Goal: Task Accomplishment & Management: Use online tool/utility

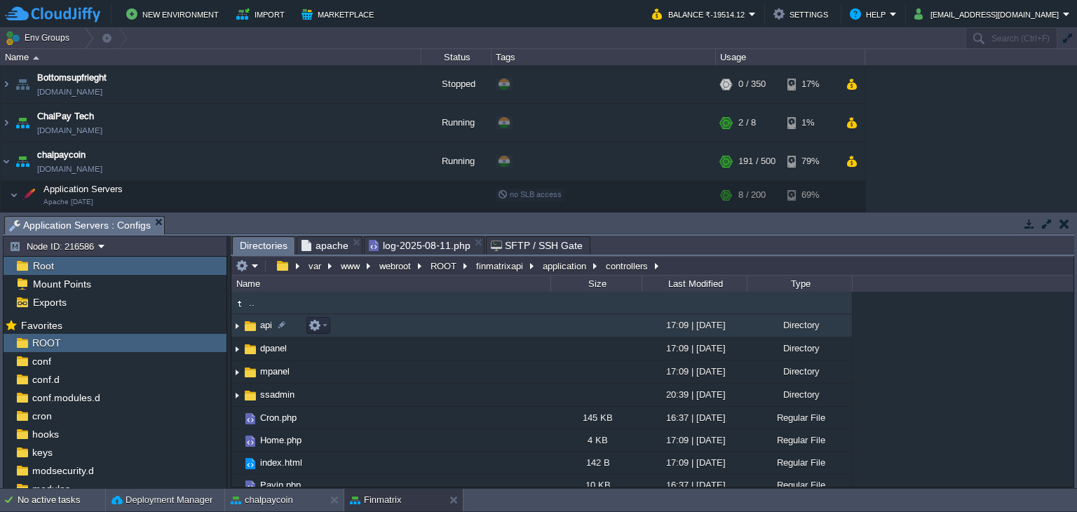
scroll to position [268, 0]
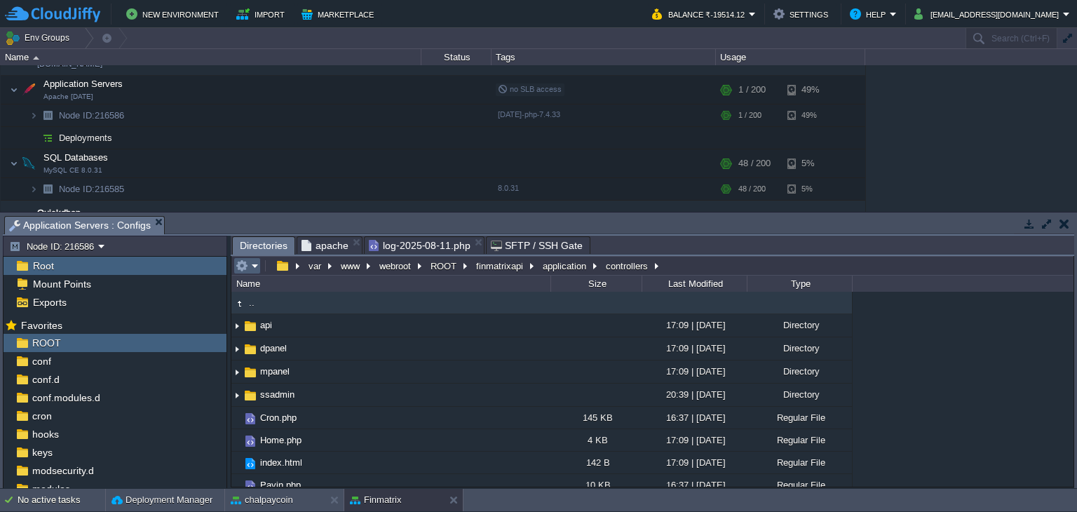
click at [244, 267] on button "button" at bounding box center [242, 265] width 13 height 13
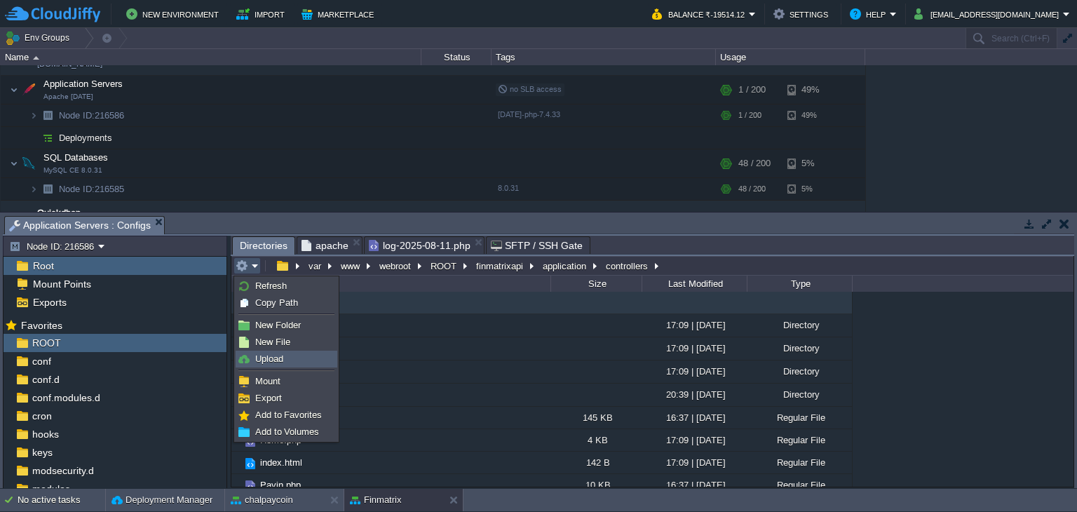
click at [272, 357] on span "Upload" at bounding box center [269, 358] width 28 height 11
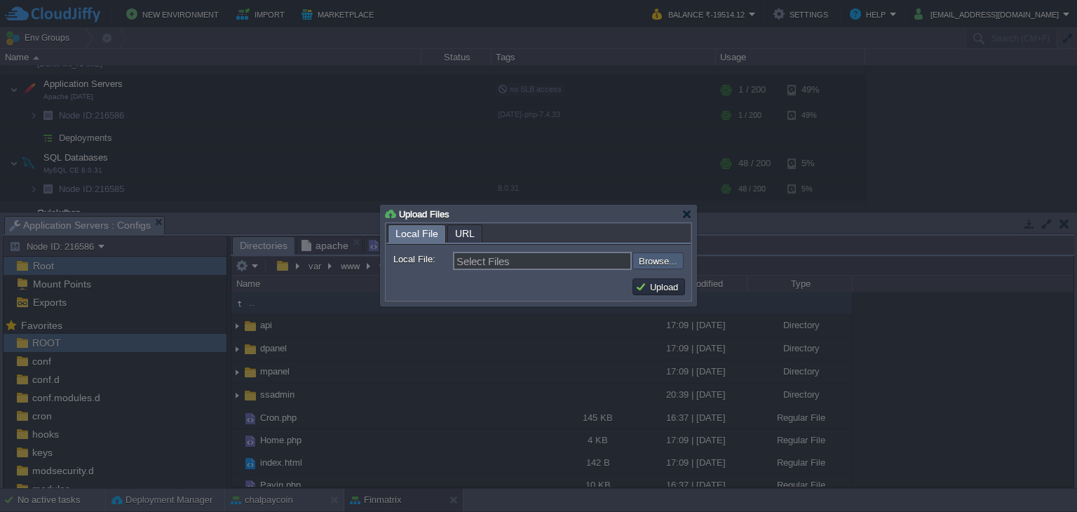
click at [655, 261] on input "file" at bounding box center [594, 260] width 177 height 17
type input "C:\fakepath\Cron.php"
type input "Cron.php"
click at [662, 264] on input "file" at bounding box center [594, 260] width 177 height 17
click at [682, 284] on td "Upload" at bounding box center [658, 286] width 53 height 17
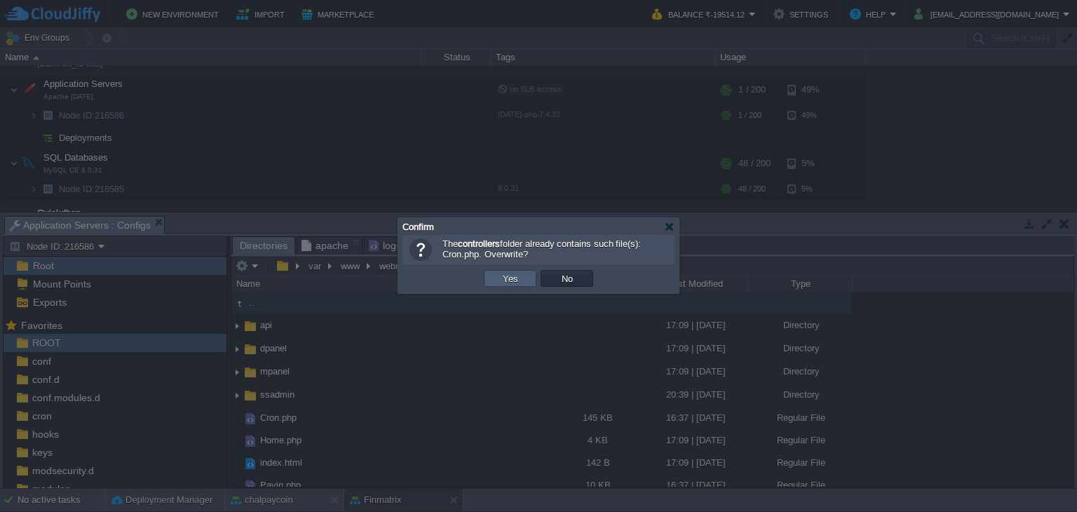
click at [523, 280] on td "Yes" at bounding box center [510, 278] width 53 height 17
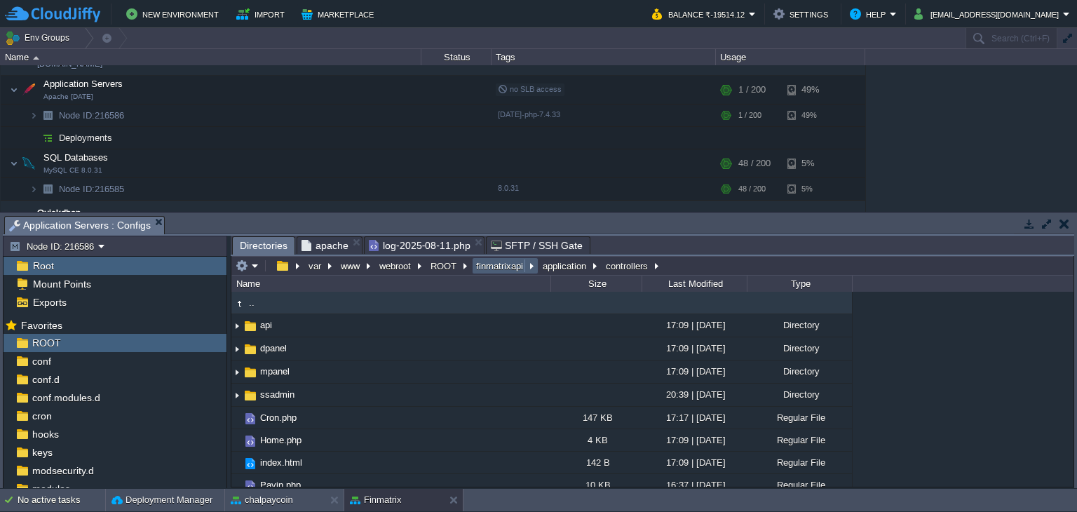
click at [523, 266] on button "finmatrixapi" at bounding box center [500, 265] width 53 height 13
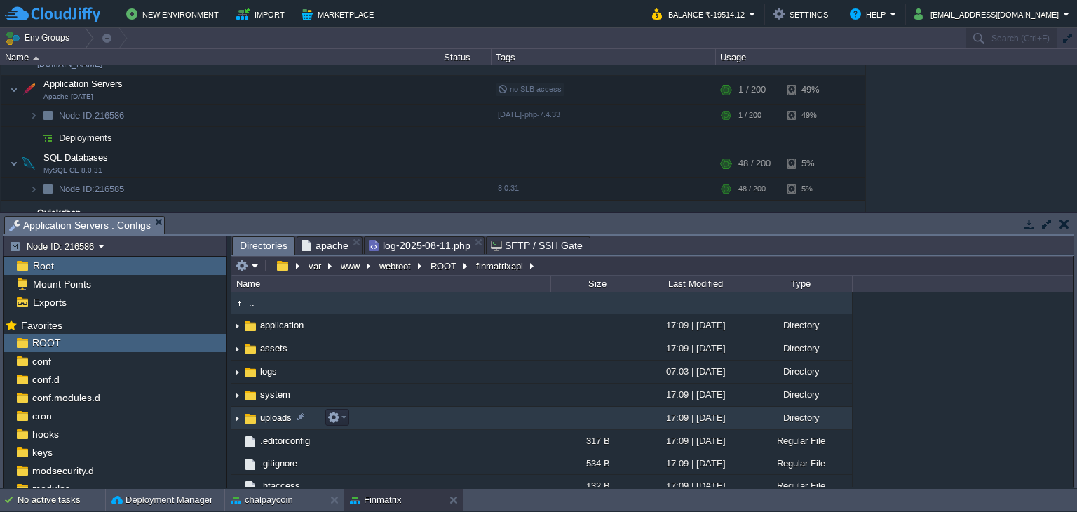
click at [272, 419] on span "uploads" at bounding box center [276, 417] width 36 height 12
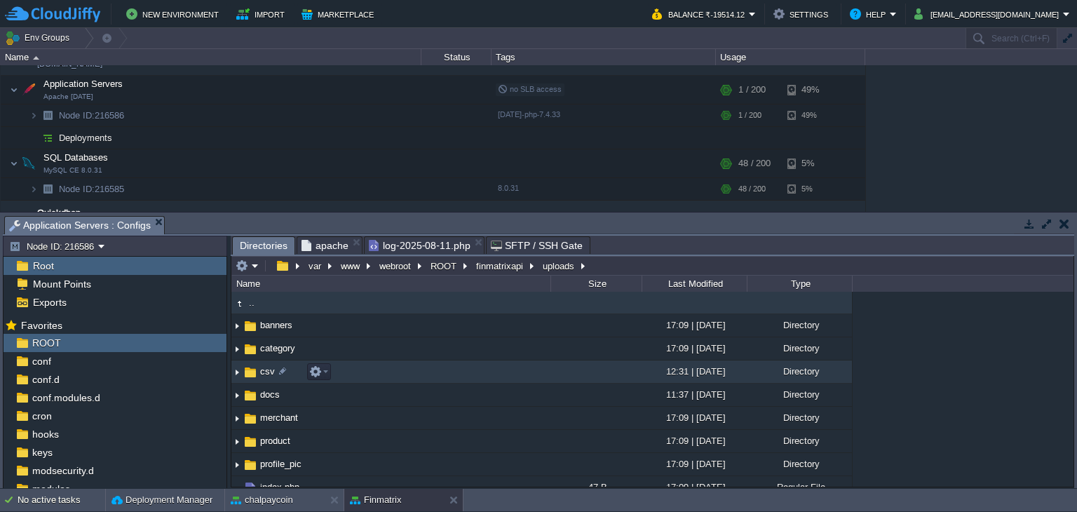
click at [264, 376] on span "csv" at bounding box center [267, 371] width 19 height 12
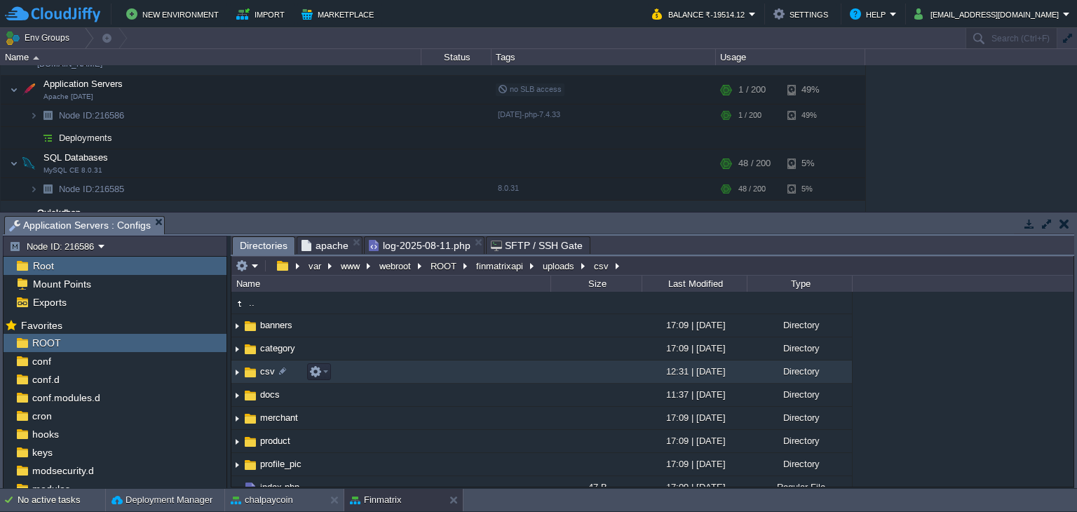
click at [264, 376] on span "csv" at bounding box center [267, 371] width 19 height 12
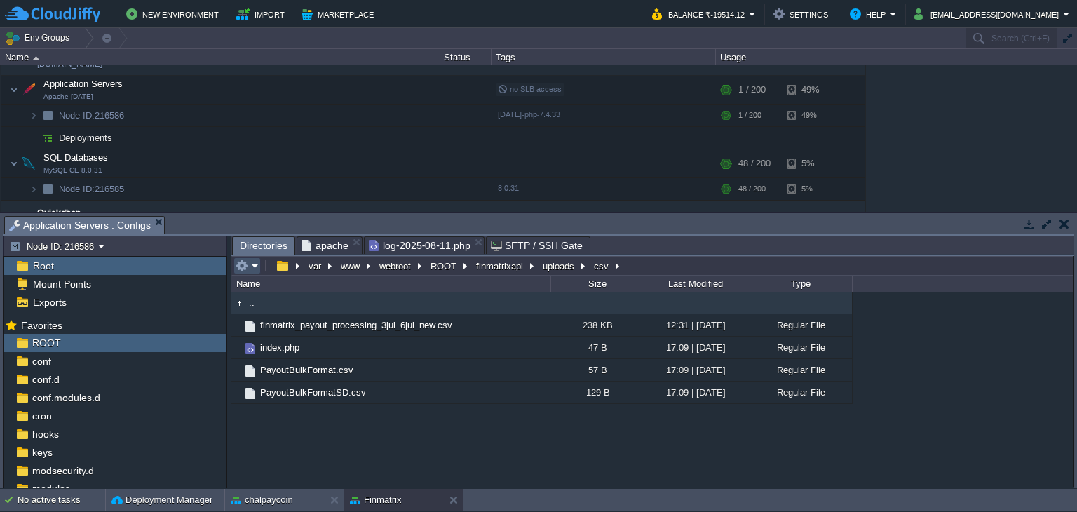
click at [242, 264] on button "button" at bounding box center [242, 265] width 13 height 13
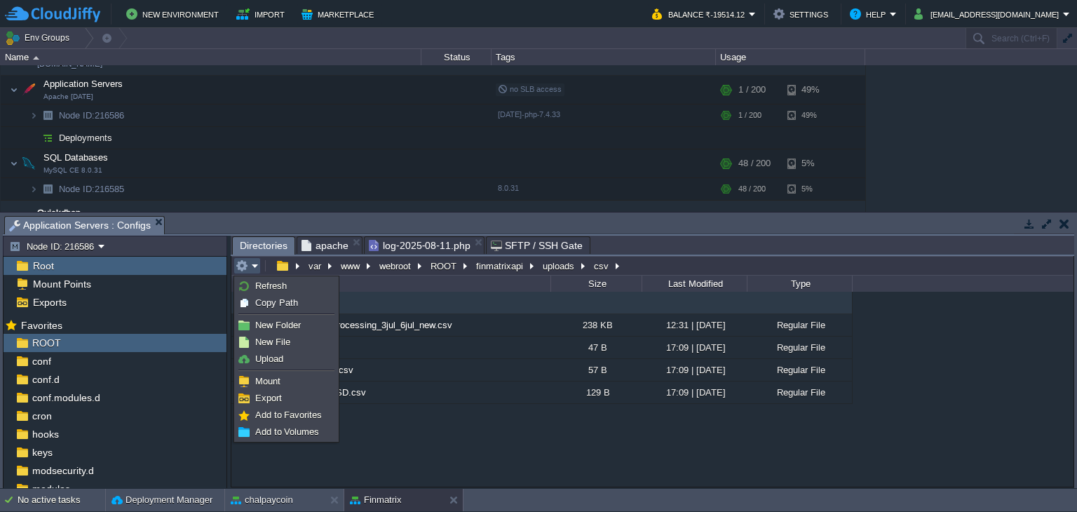
click at [270, 360] on span "Upload" at bounding box center [269, 358] width 28 height 11
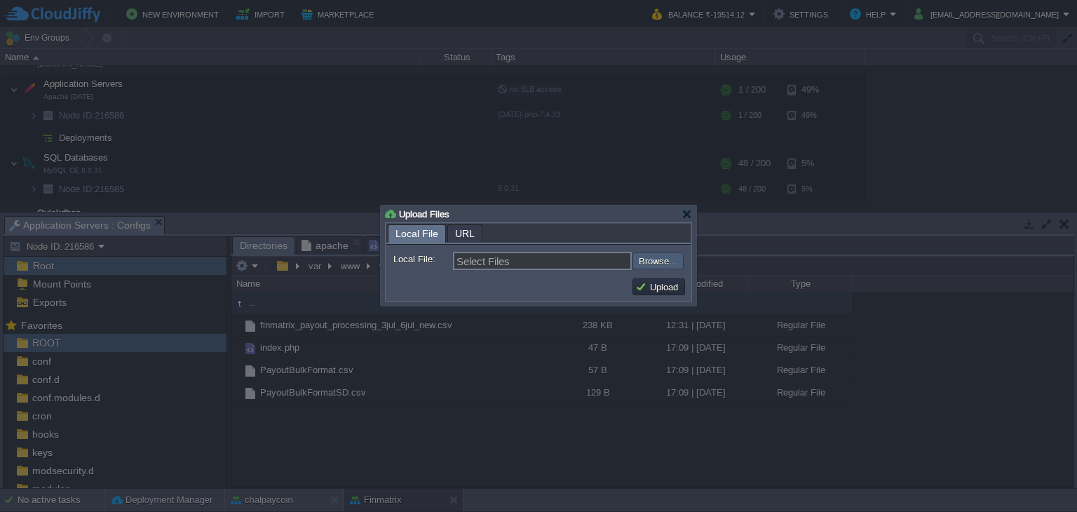
click at [663, 259] on input "file" at bounding box center [594, 260] width 177 height 17
type input "C:\fakepath\finmatrix_payout_pending_to_failed_processing_27jul_6aug_new.csv"
type input "finmatrix_payout_pending_to_failed_processing_27jul_6aug_new.csv"
click at [667, 278] on td "Upload" at bounding box center [658, 286] width 57 height 21
click at [667, 287] on button "Upload" at bounding box center [658, 286] width 47 height 13
